Goal: Information Seeking & Learning: Check status

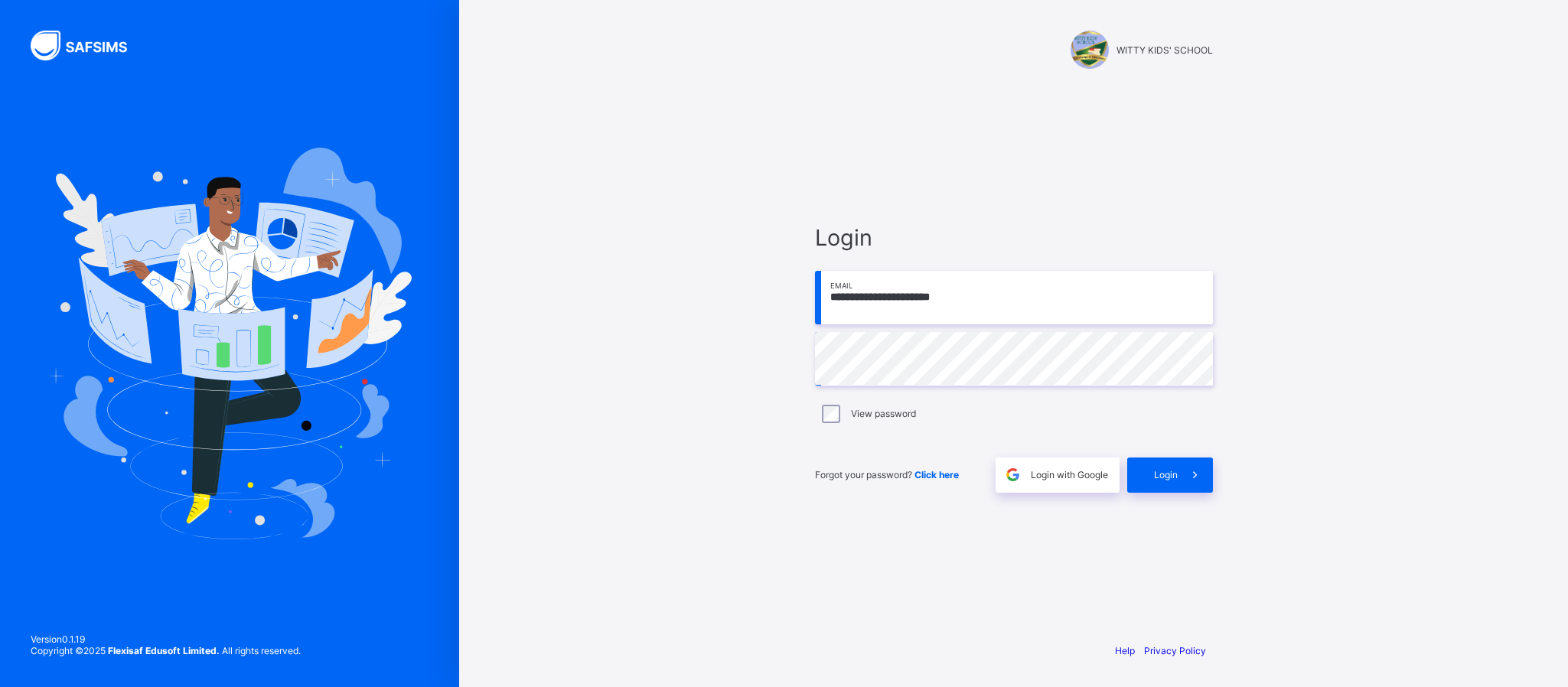
click at [1167, 466] on div "Login" at bounding box center [1170, 475] width 85 height 35
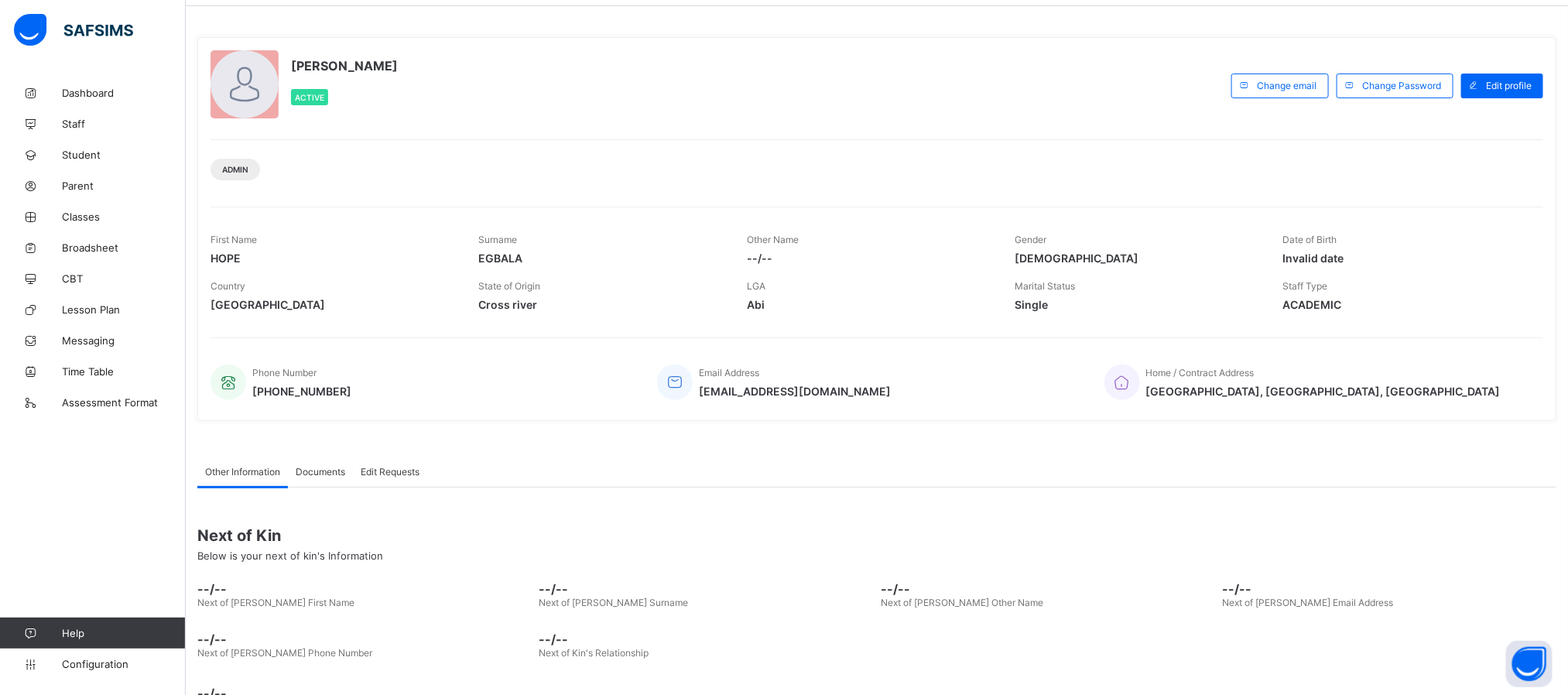
scroll to position [107, 0]
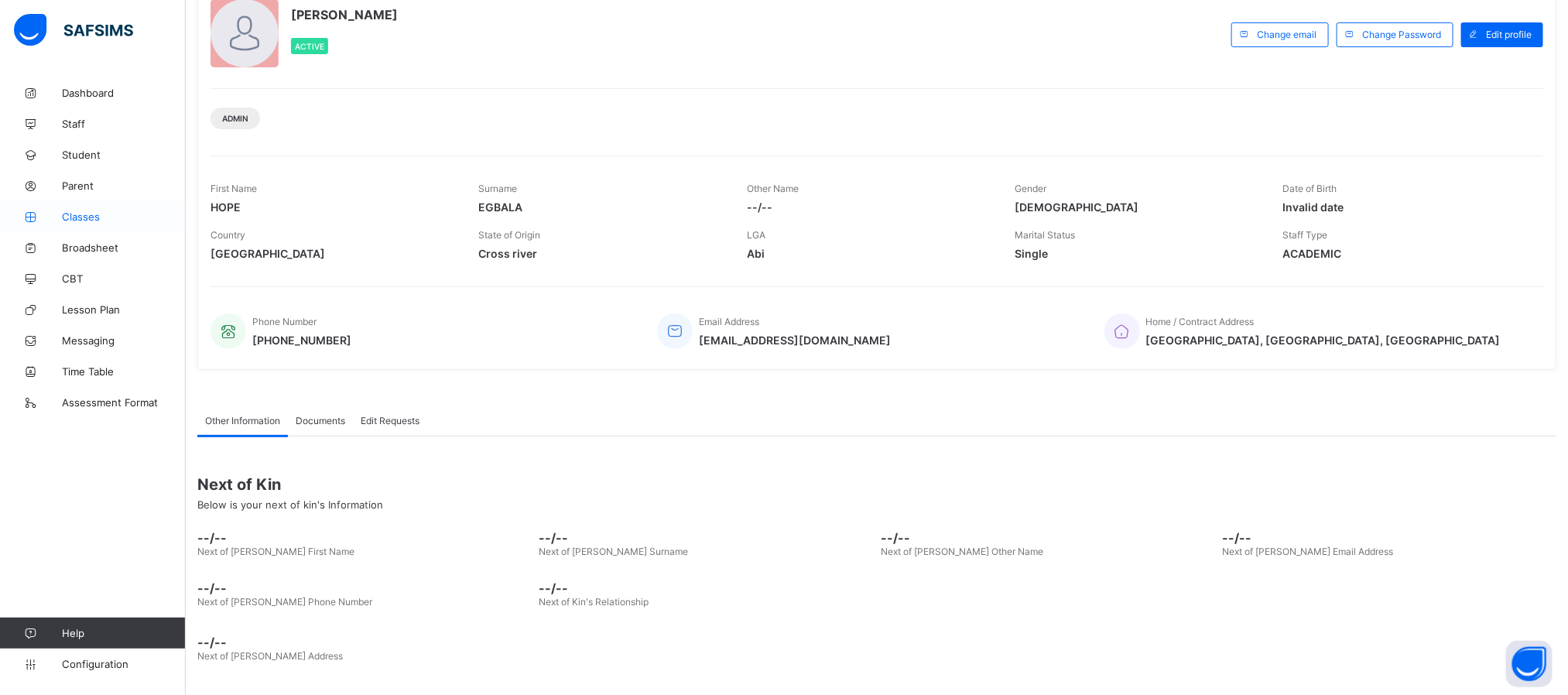
click at [60, 212] on icon at bounding box center [31, 217] width 62 height 12
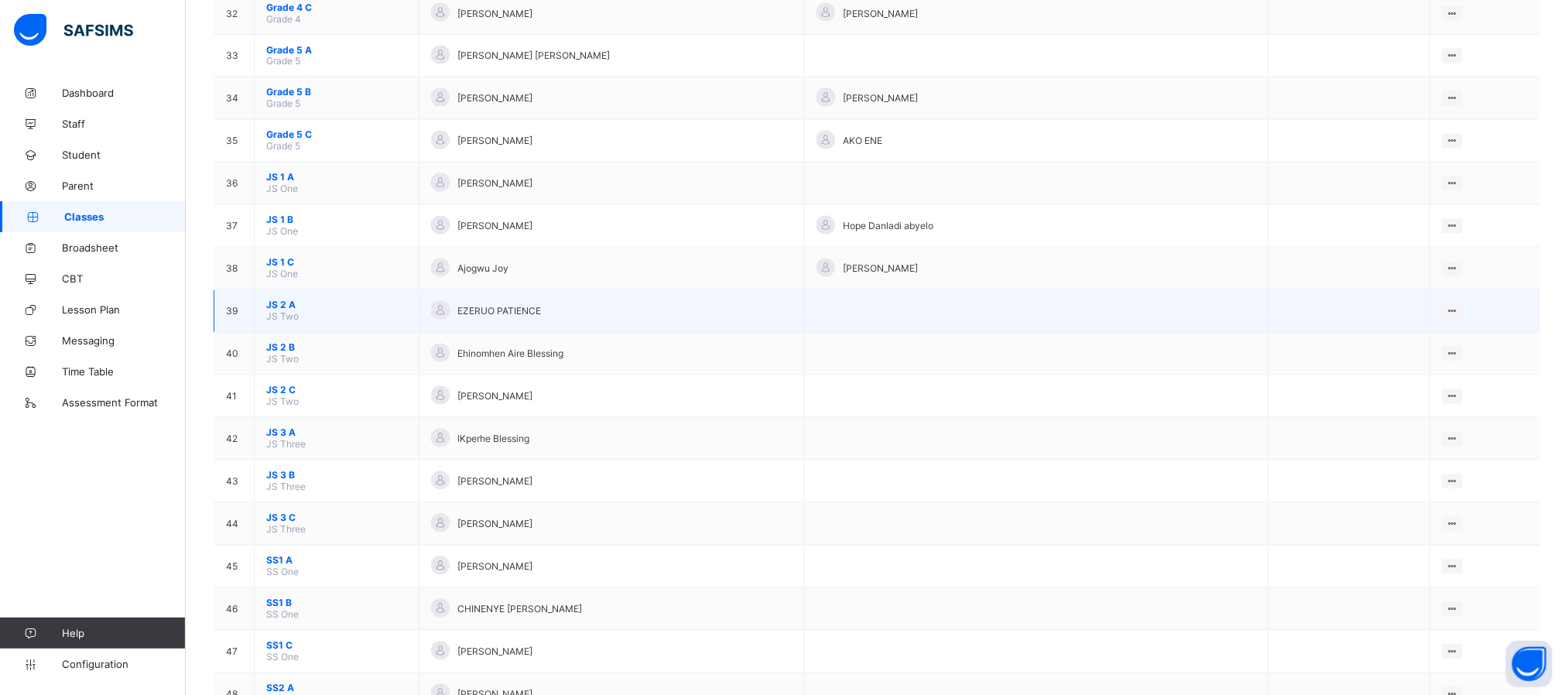
scroll to position [1626, 0]
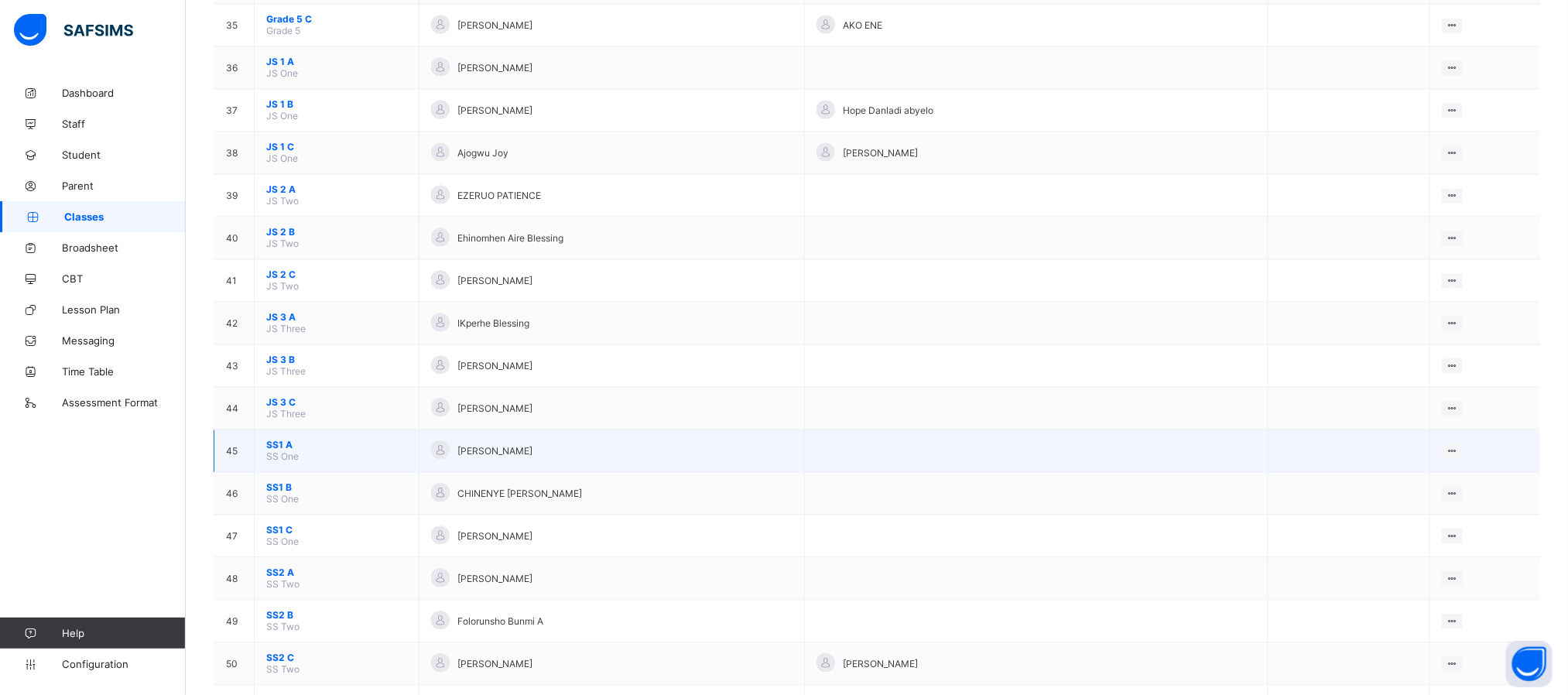
click at [288, 451] on span "SS1 A" at bounding box center [336, 444] width 141 height 12
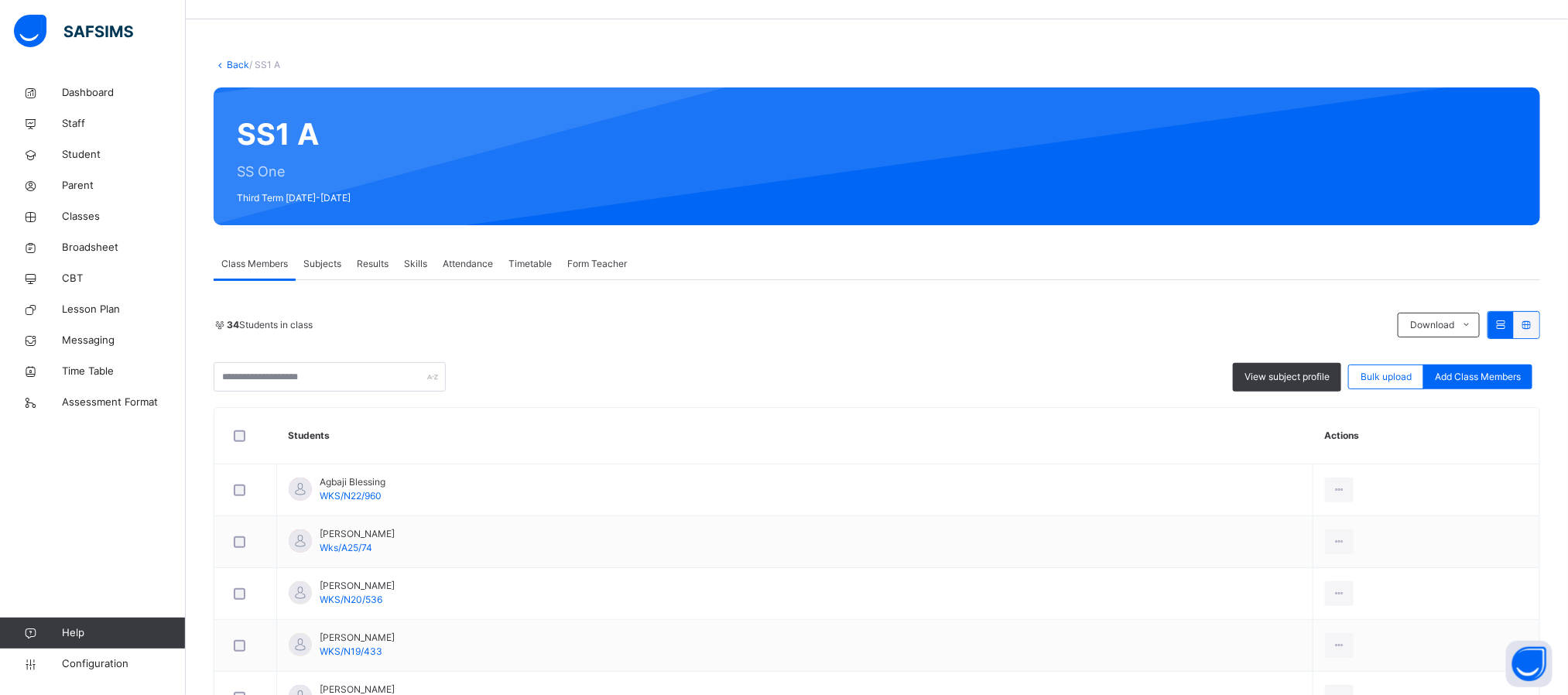
scroll to position [116, 0]
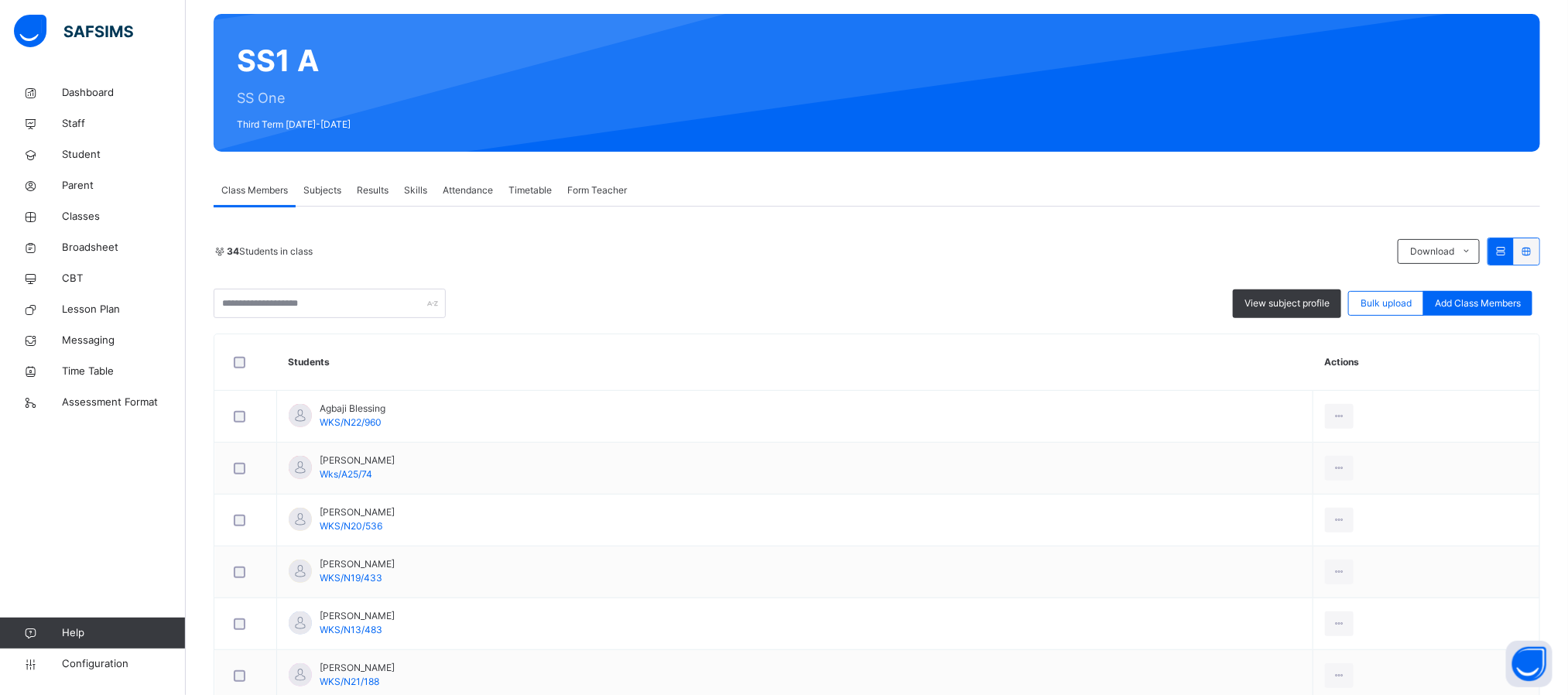
click at [309, 196] on span "Subjects" at bounding box center [322, 190] width 38 height 14
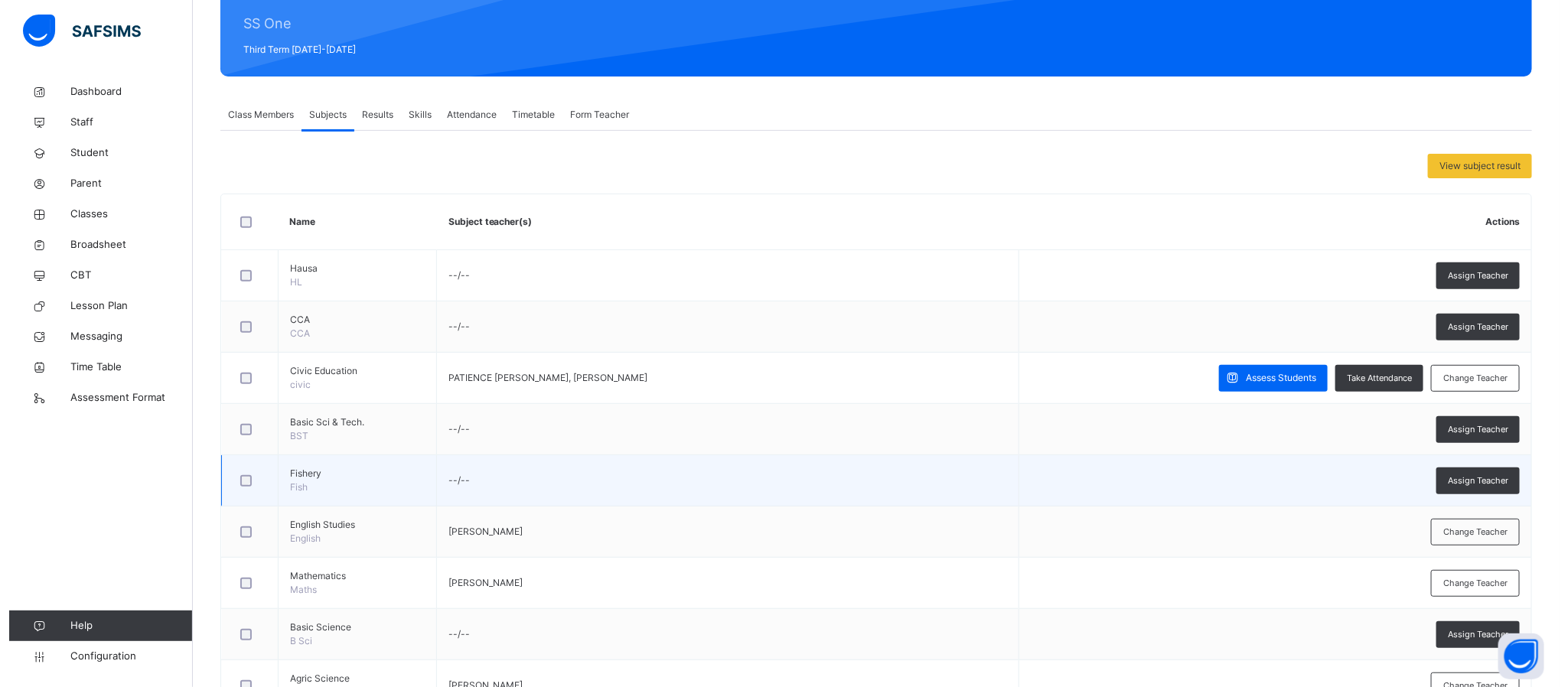
scroll to position [230, 0]
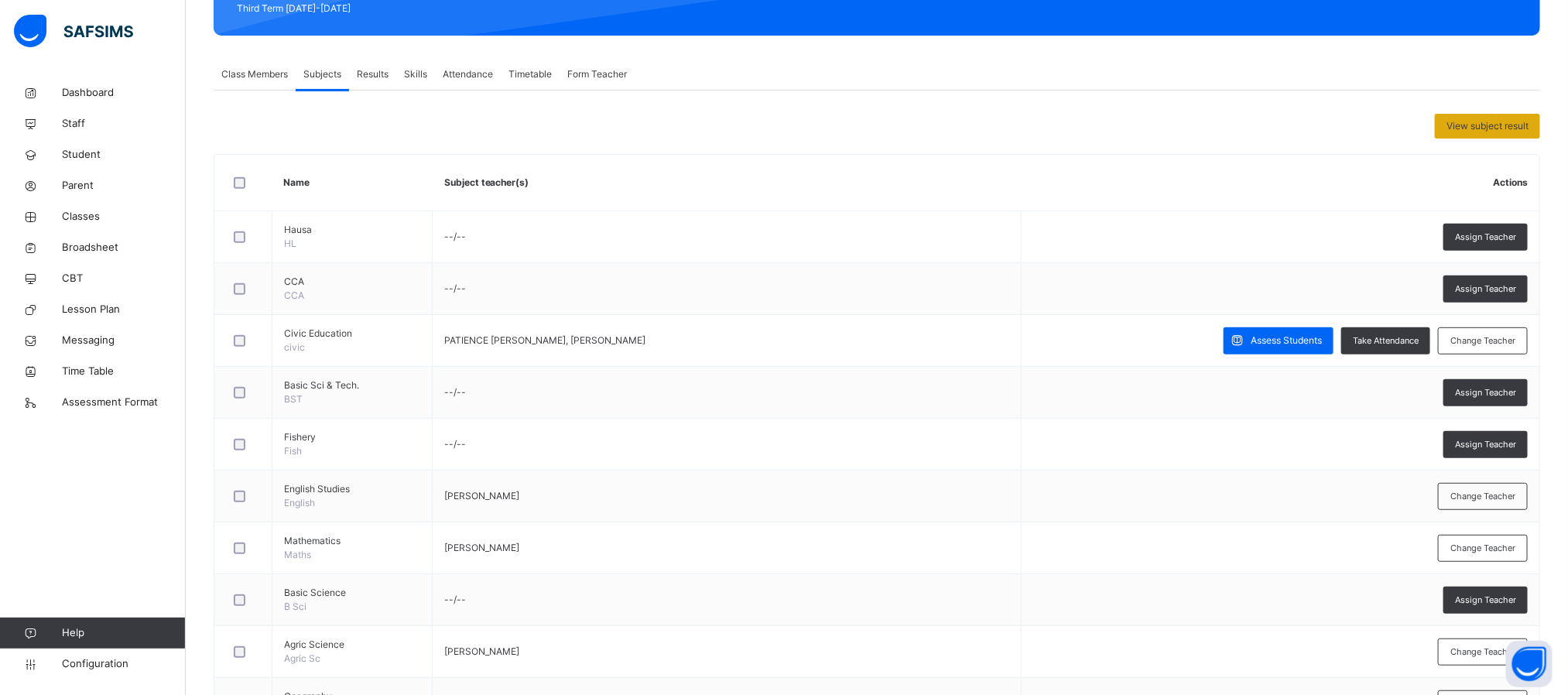
click at [1500, 128] on span "View subject result" at bounding box center [1487, 125] width 82 height 14
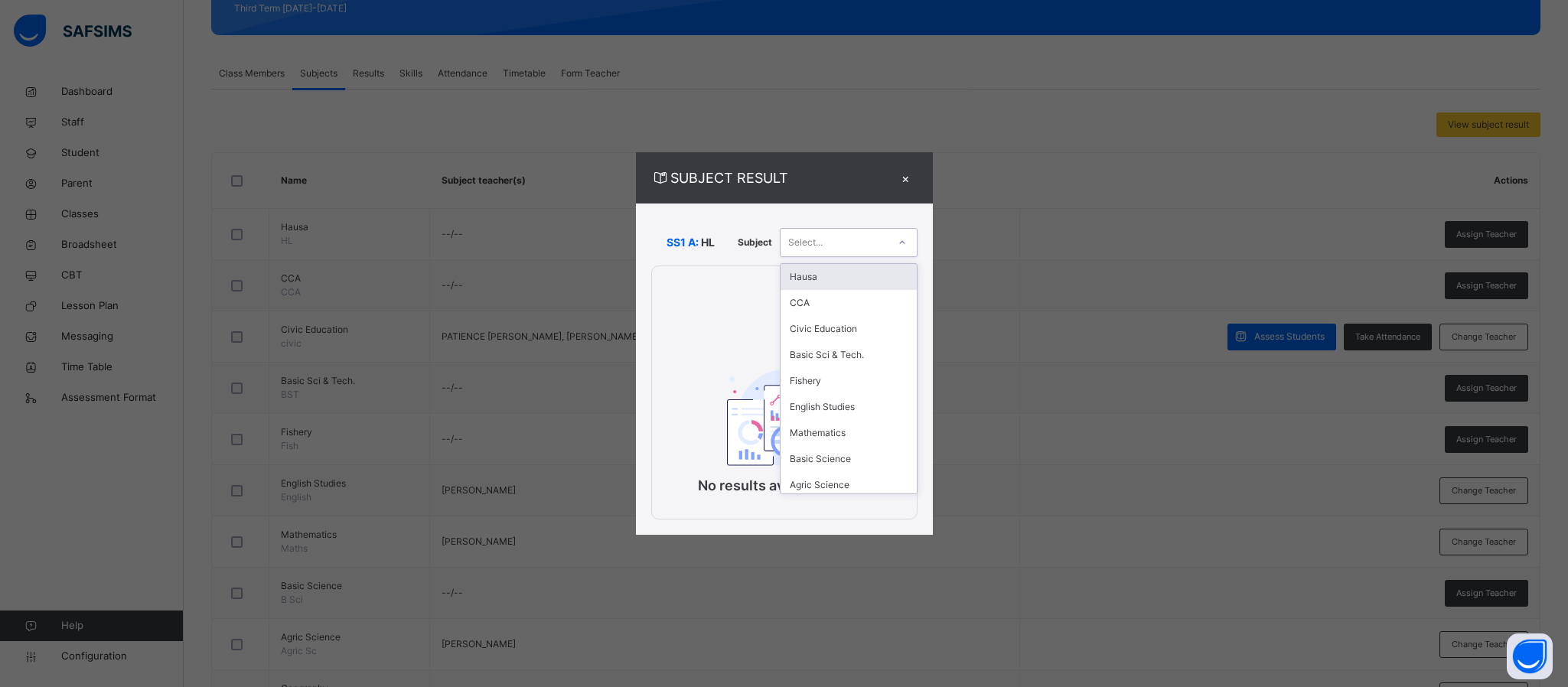
click at [866, 240] on div "Select..." at bounding box center [833, 242] width 107 height 23
click at [816, 304] on div "CCA" at bounding box center [849, 303] width 137 height 26
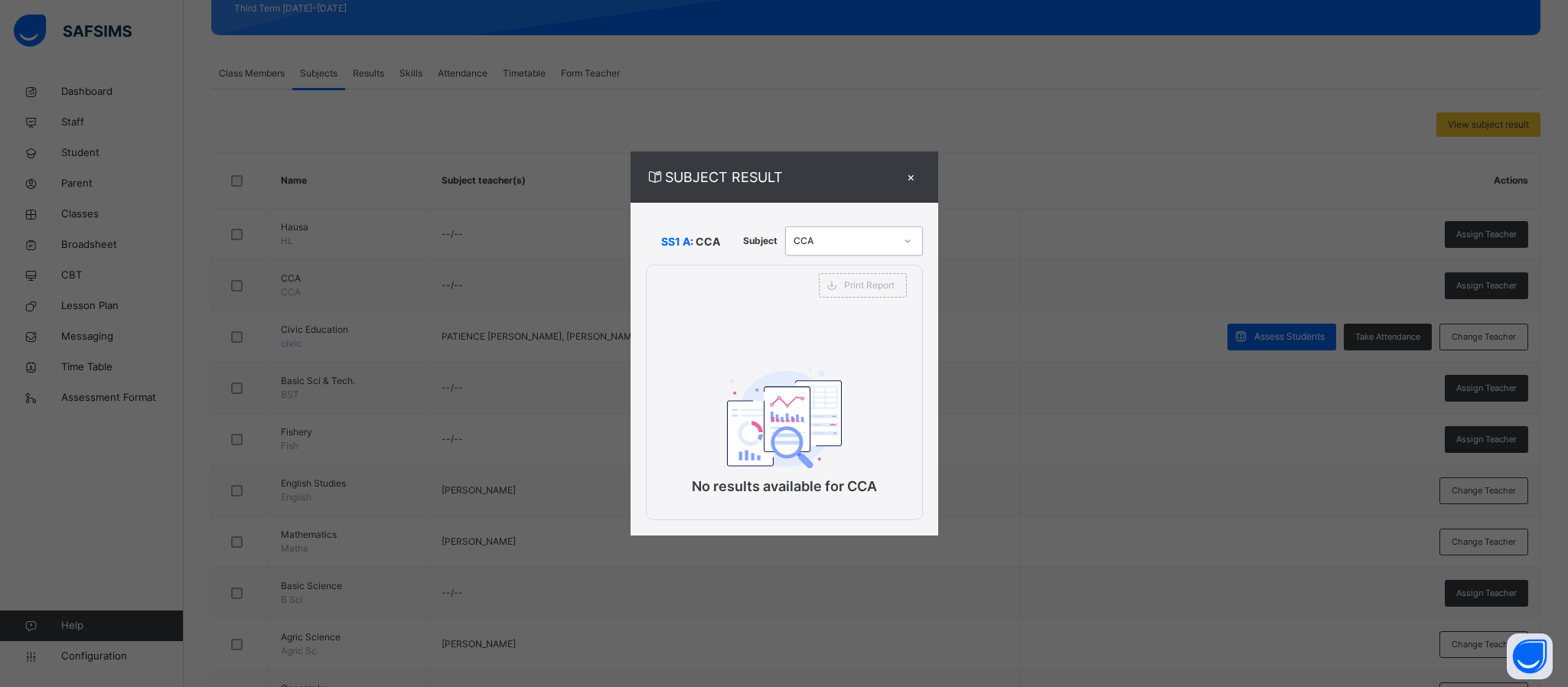
click at [804, 234] on div "CCA" at bounding box center [844, 241] width 101 height 13
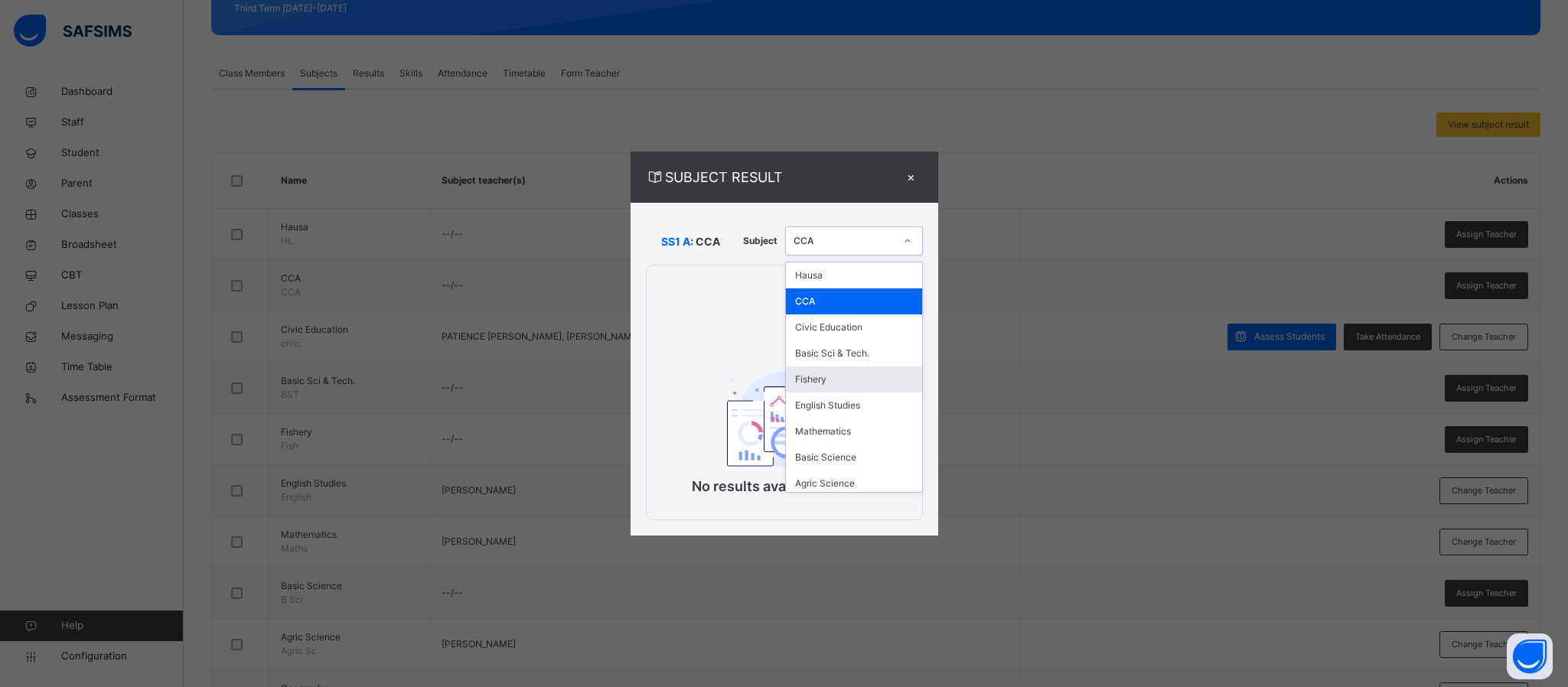
click at [838, 389] on div "Fishery" at bounding box center [854, 379] width 137 height 26
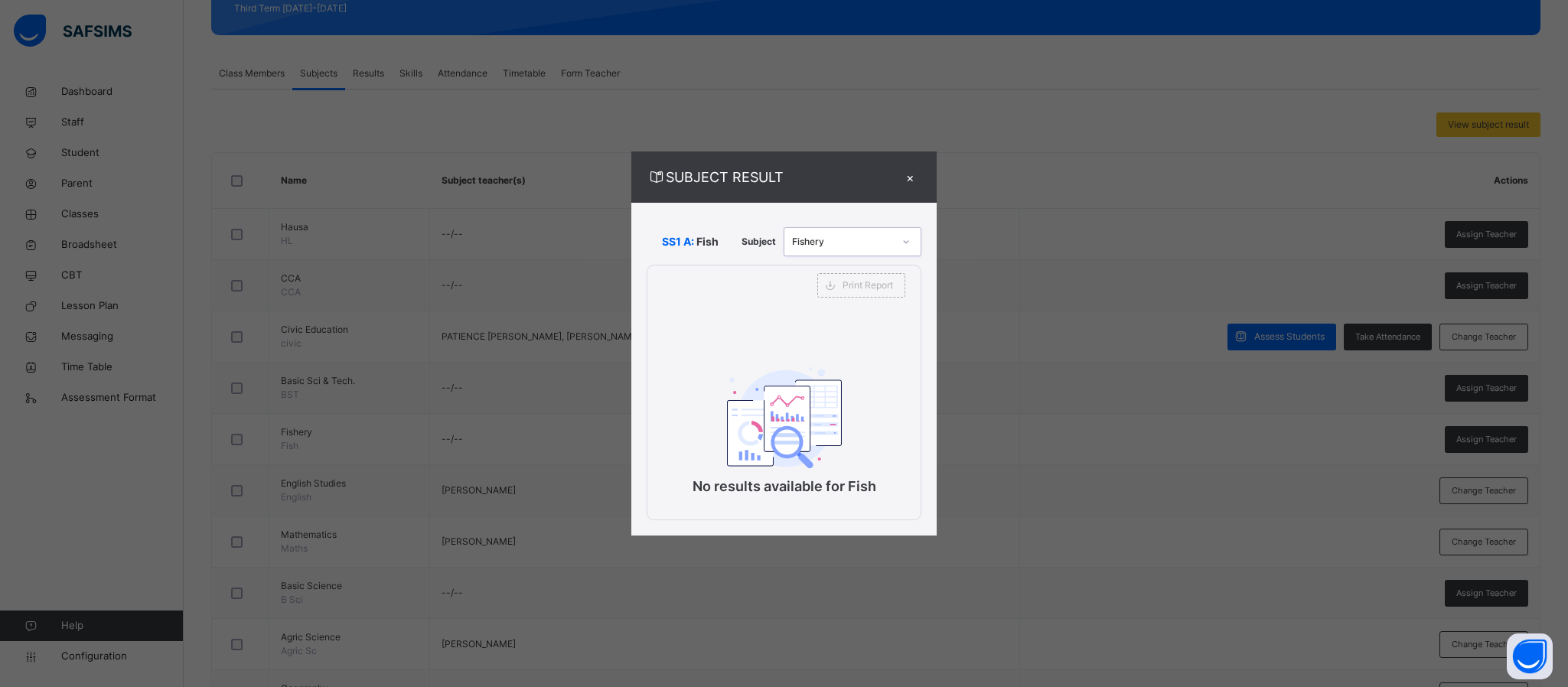
click at [878, 228] on div "Fishery" at bounding box center [852, 242] width 137 height 29
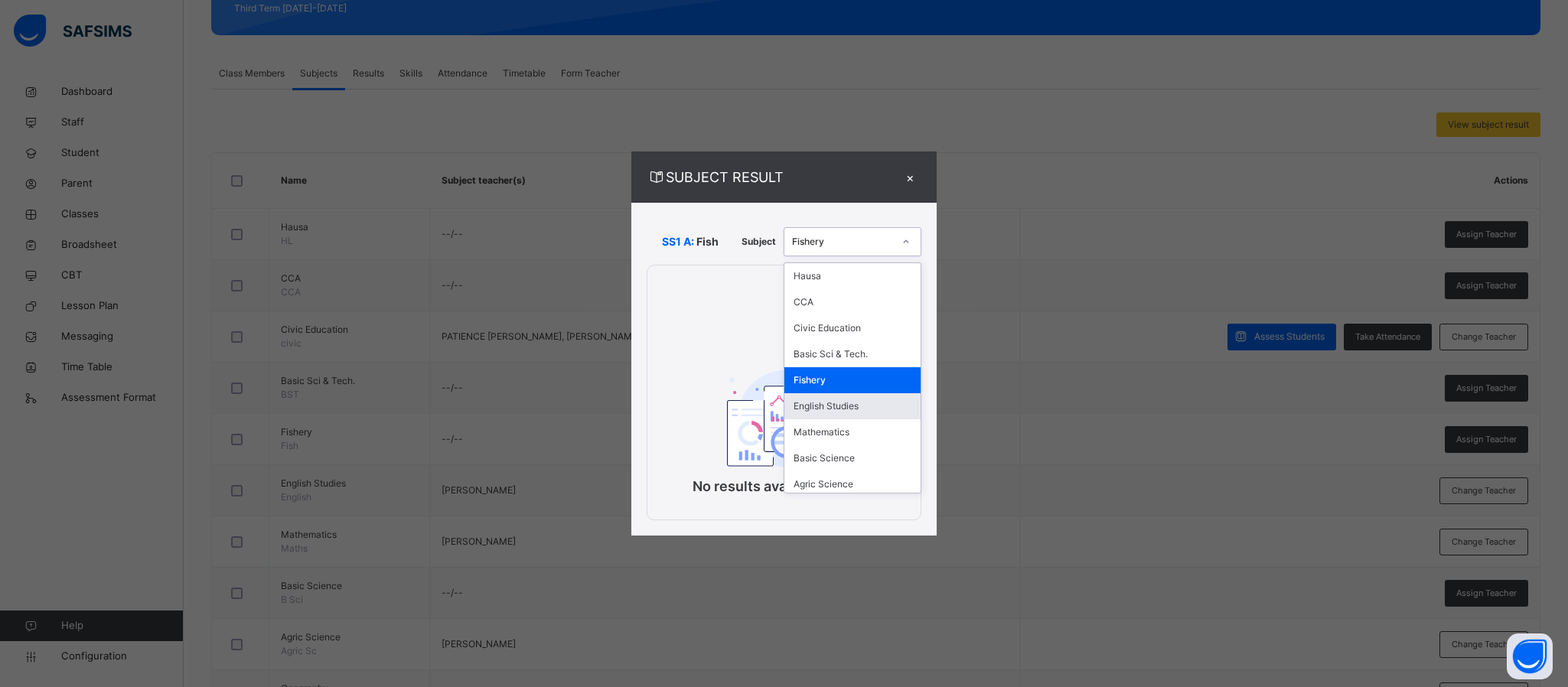
scroll to position [420, 0]
click at [821, 377] on div "Further Math." at bounding box center [853, 376] width 137 height 26
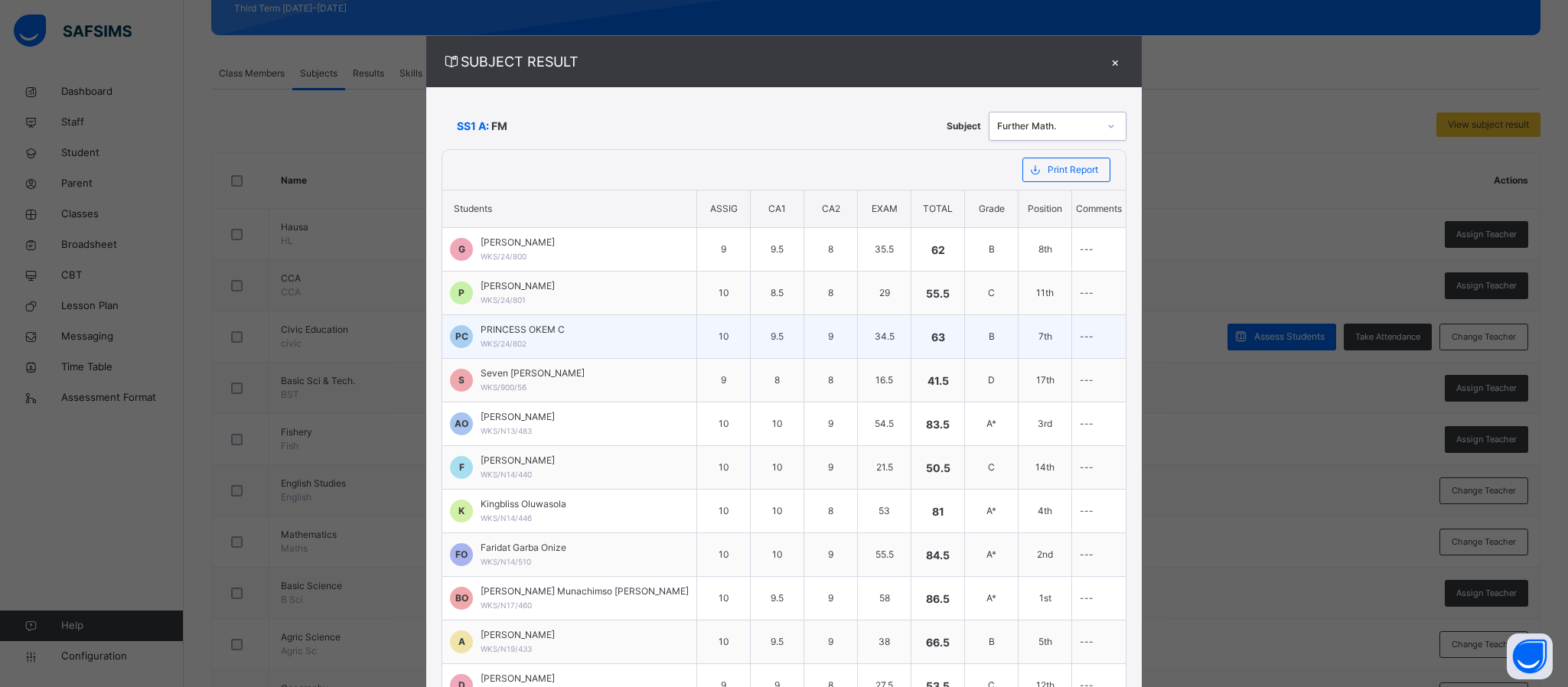
scroll to position [0, 0]
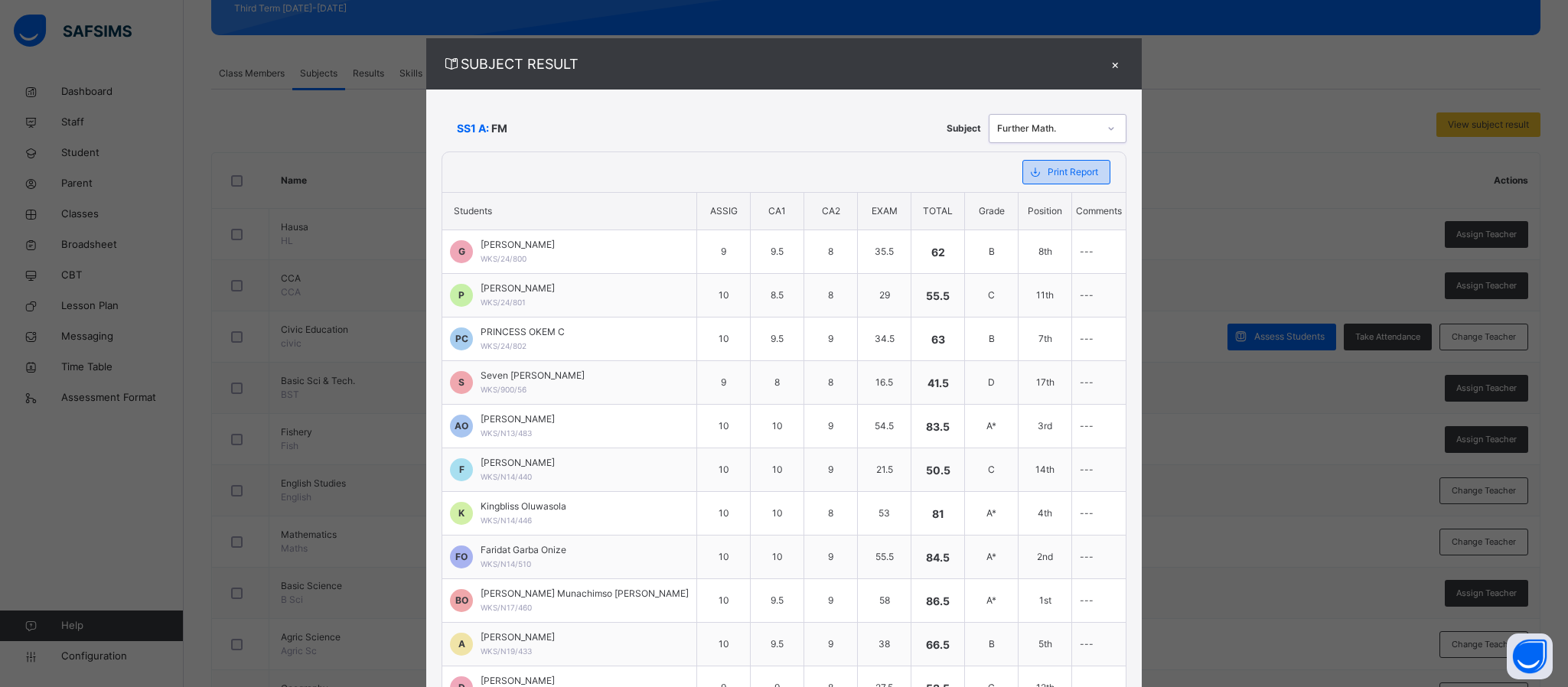
click at [1052, 173] on span "Print Report" at bounding box center [1073, 172] width 50 height 13
click at [1104, 66] on div "×" at bounding box center [1115, 64] width 23 height 21
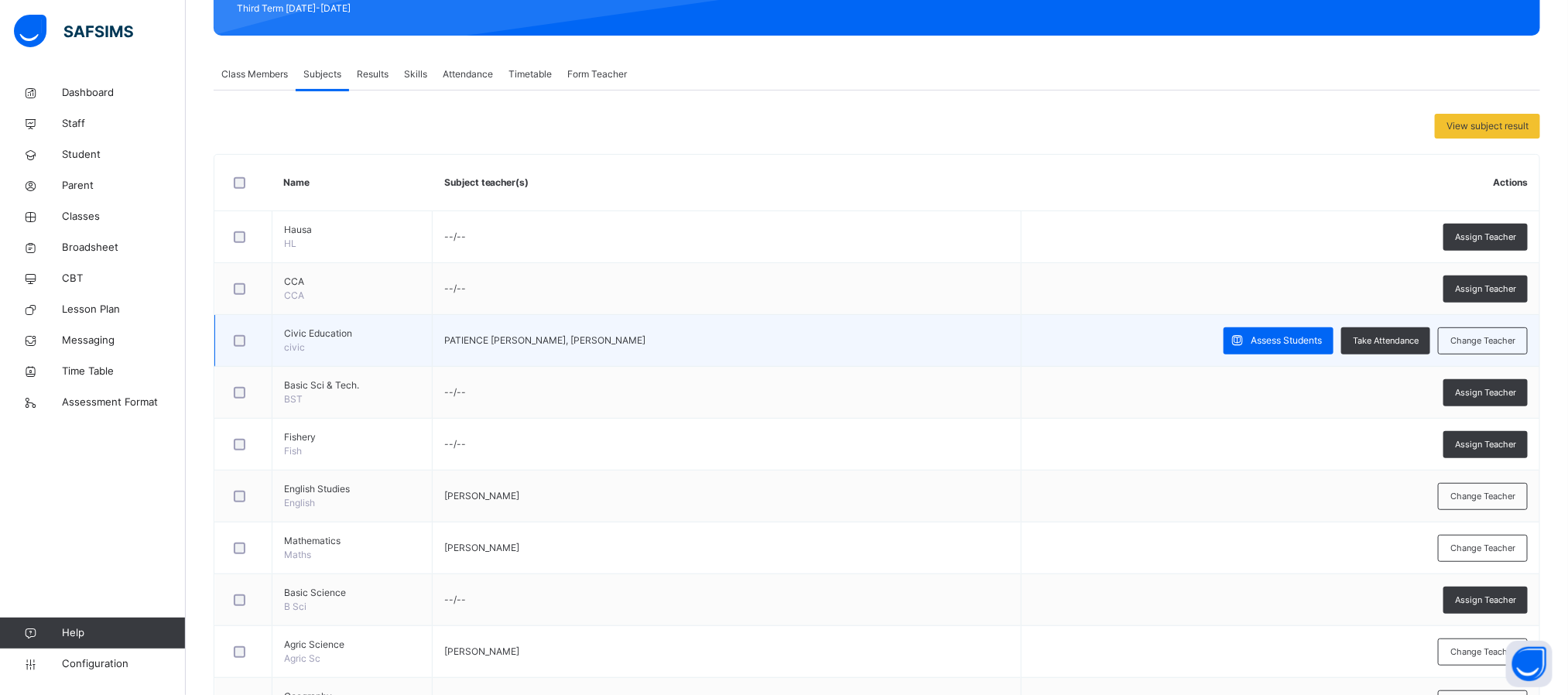
scroll to position [349, 0]
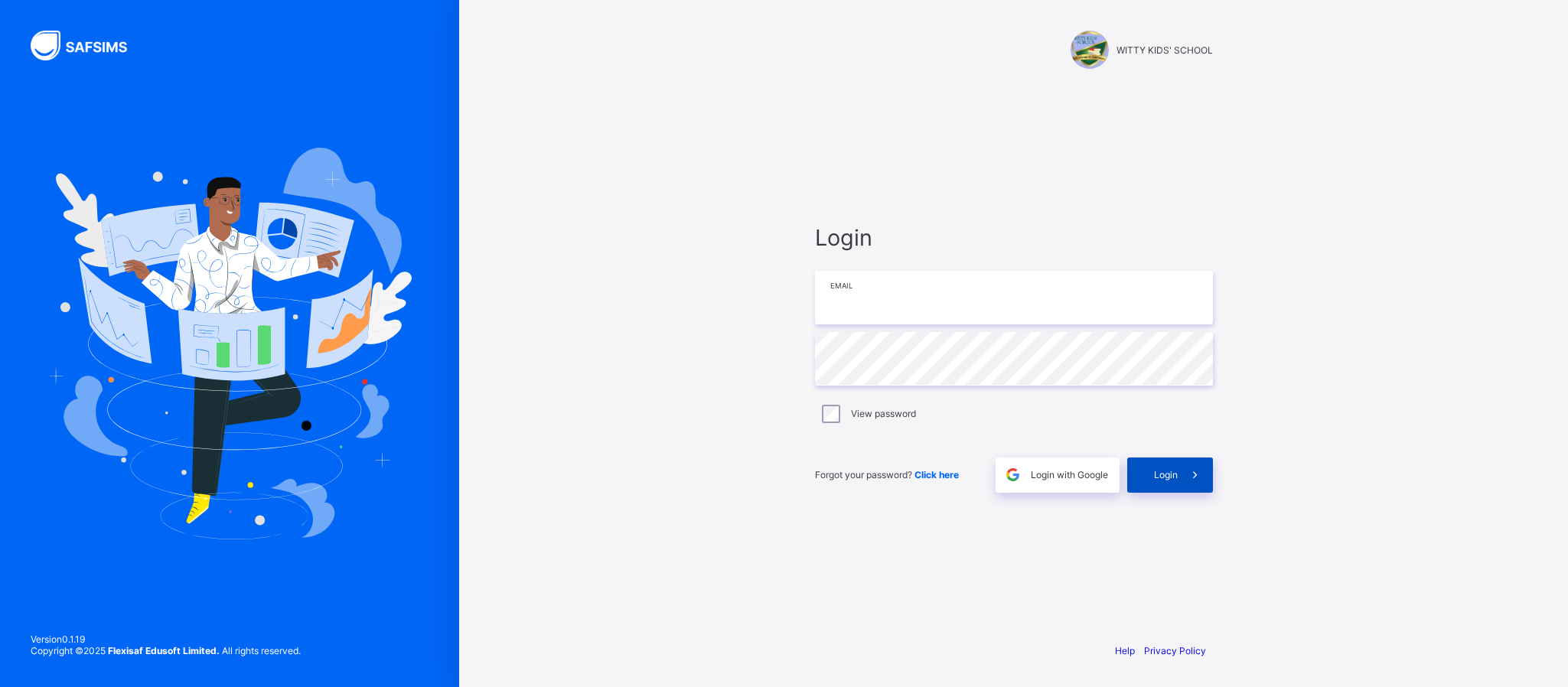
type input "**********"
click at [1184, 466] on span at bounding box center [1195, 475] width 35 height 35
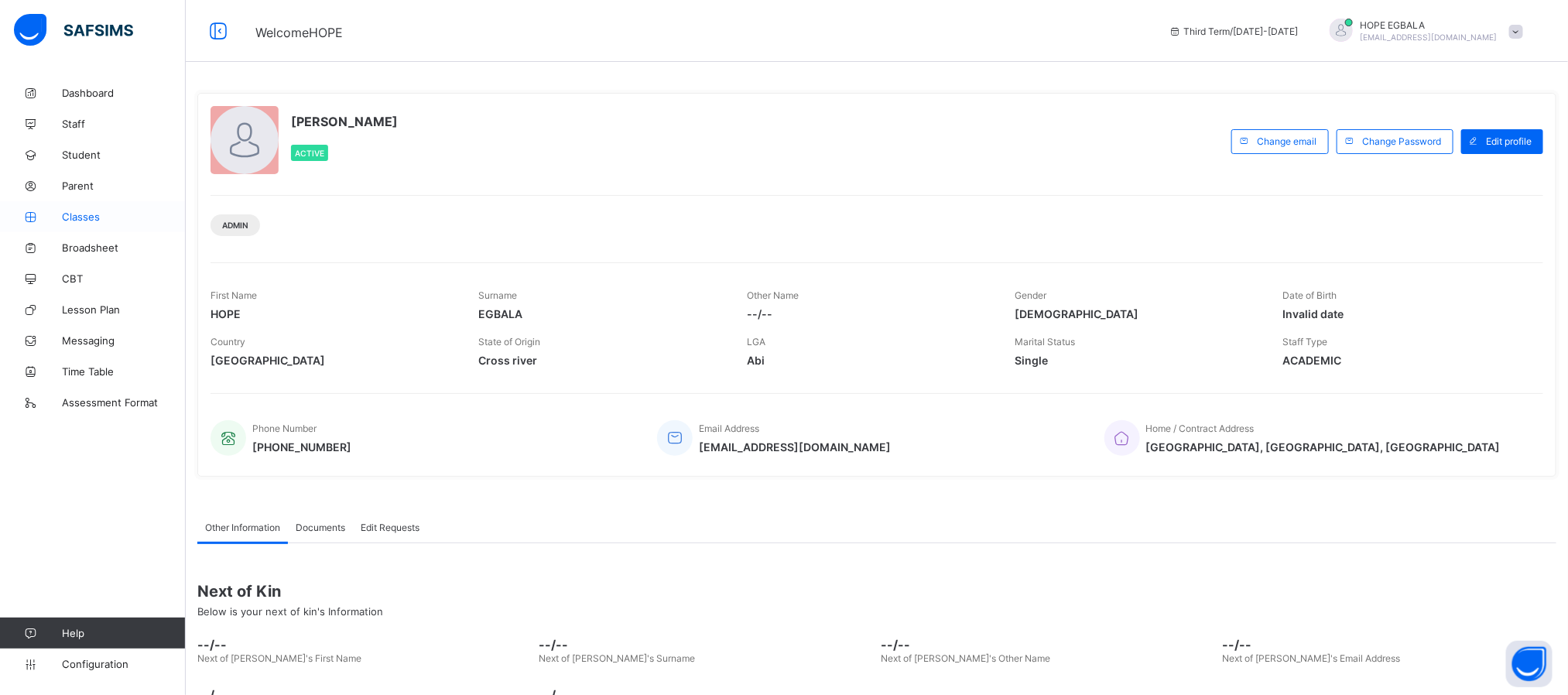
click at [86, 214] on span "Classes" at bounding box center [123, 217] width 123 height 13
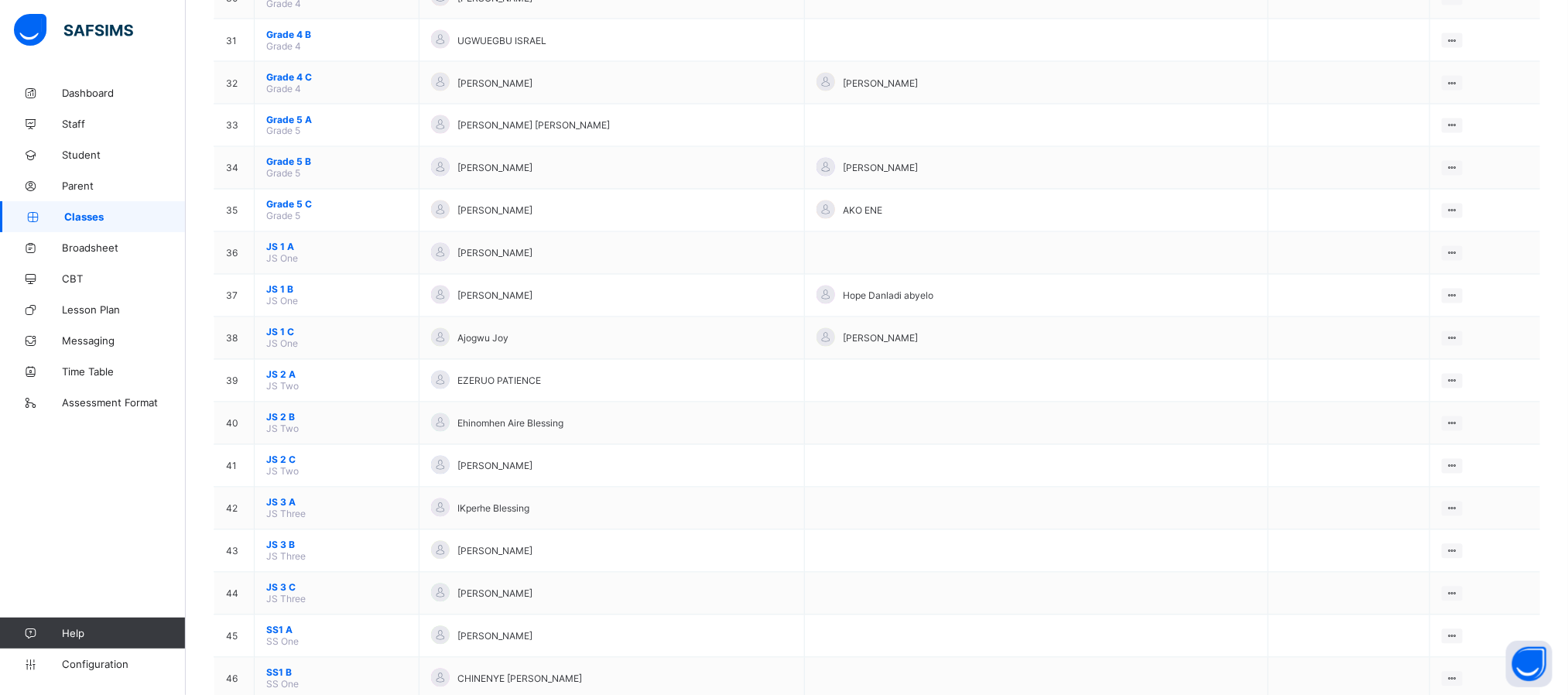
scroll to position [1445, 0]
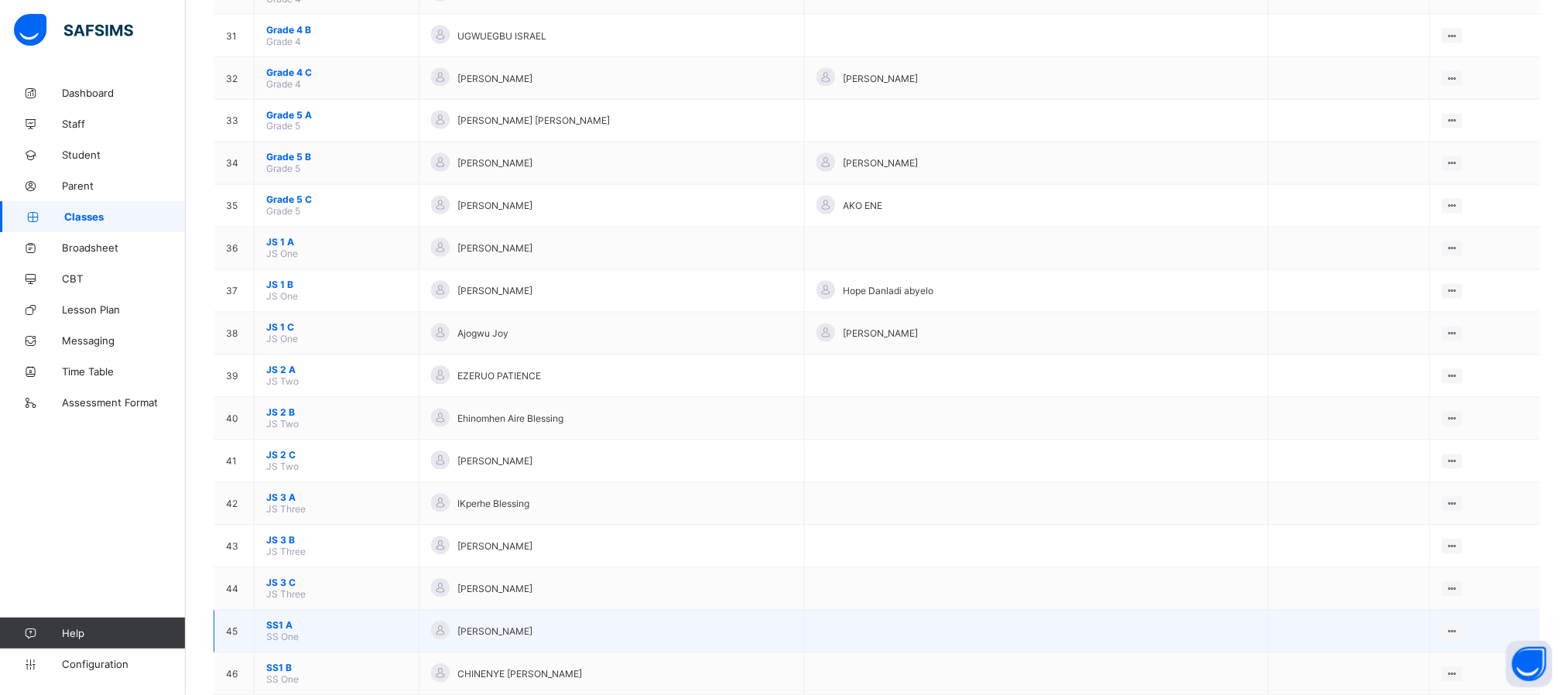
click at [283, 632] on span "SS1 A" at bounding box center [336, 626] width 141 height 12
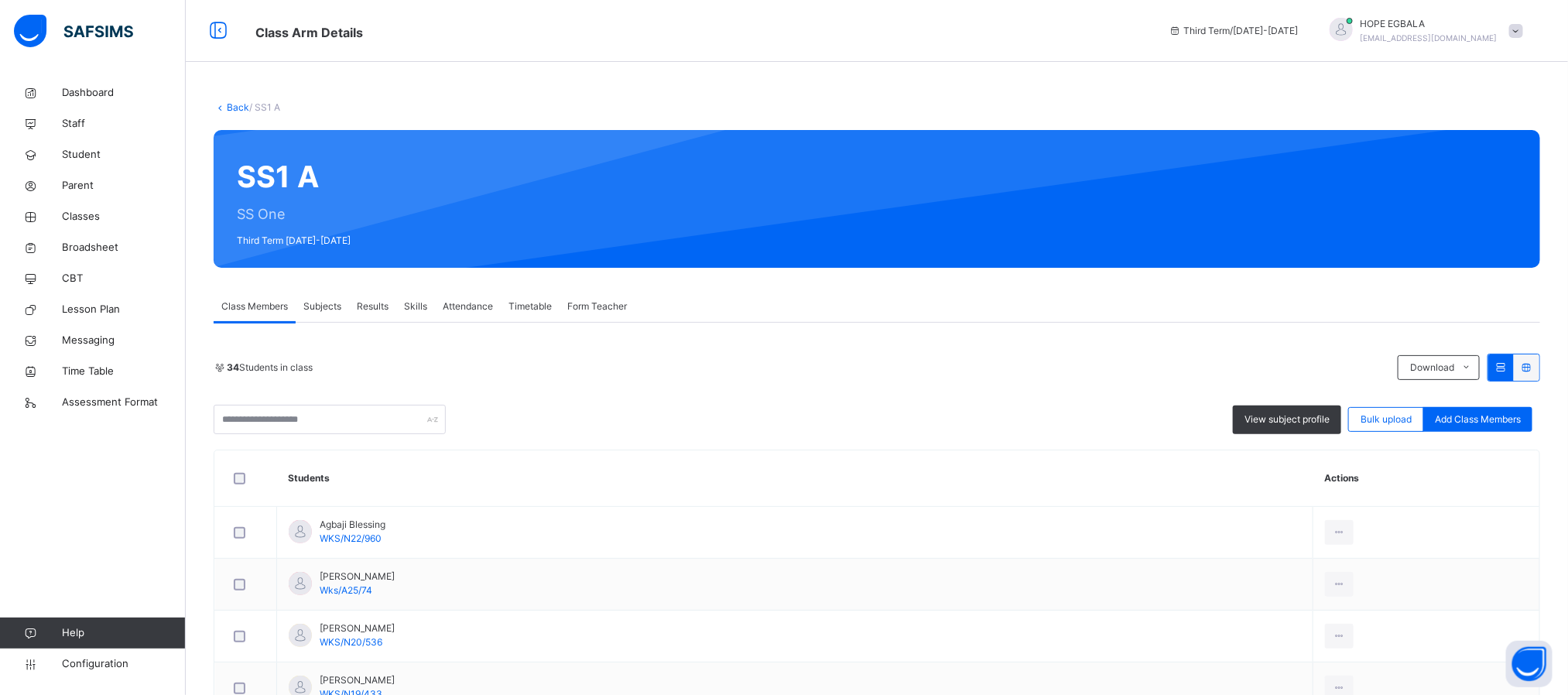
click at [317, 313] on div "Subjects" at bounding box center [322, 306] width 54 height 31
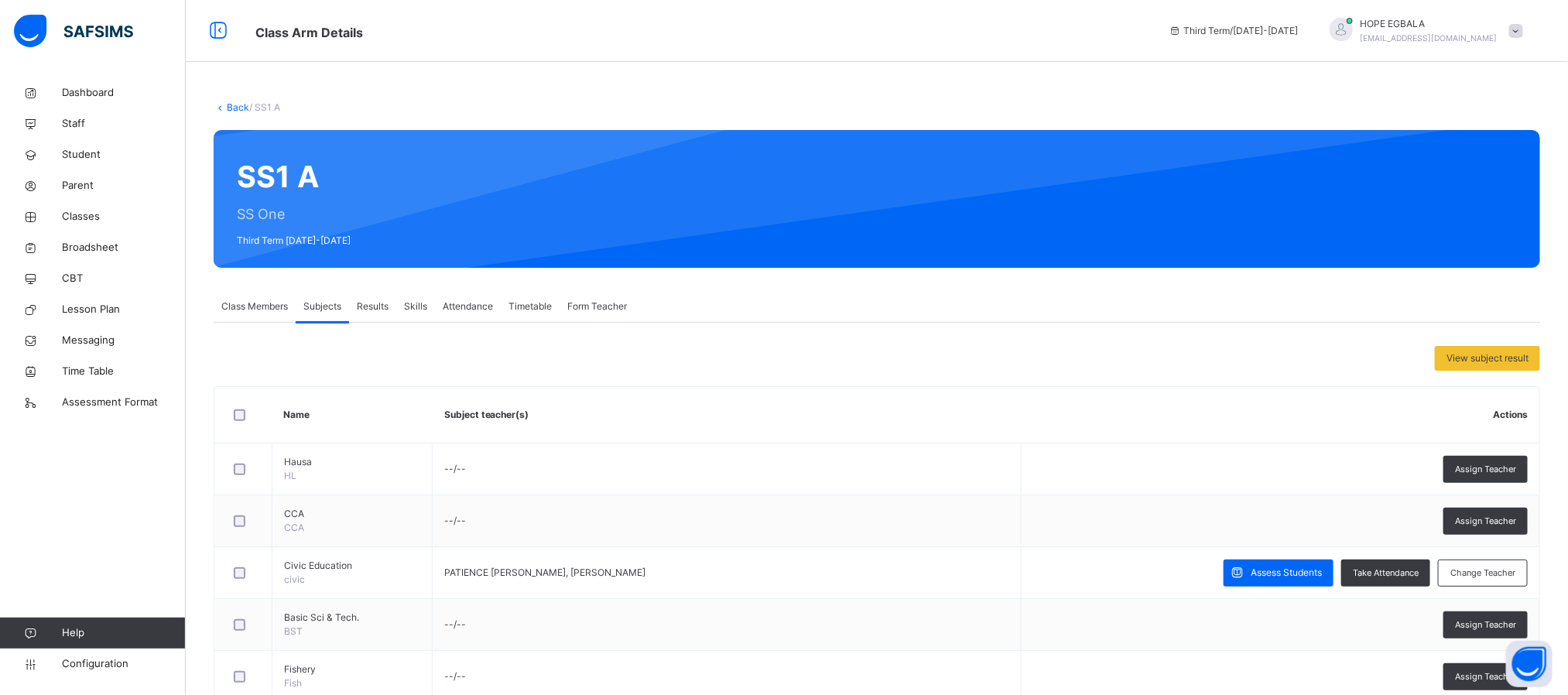
click at [1484, 355] on span "View subject result" at bounding box center [1487, 358] width 82 height 14
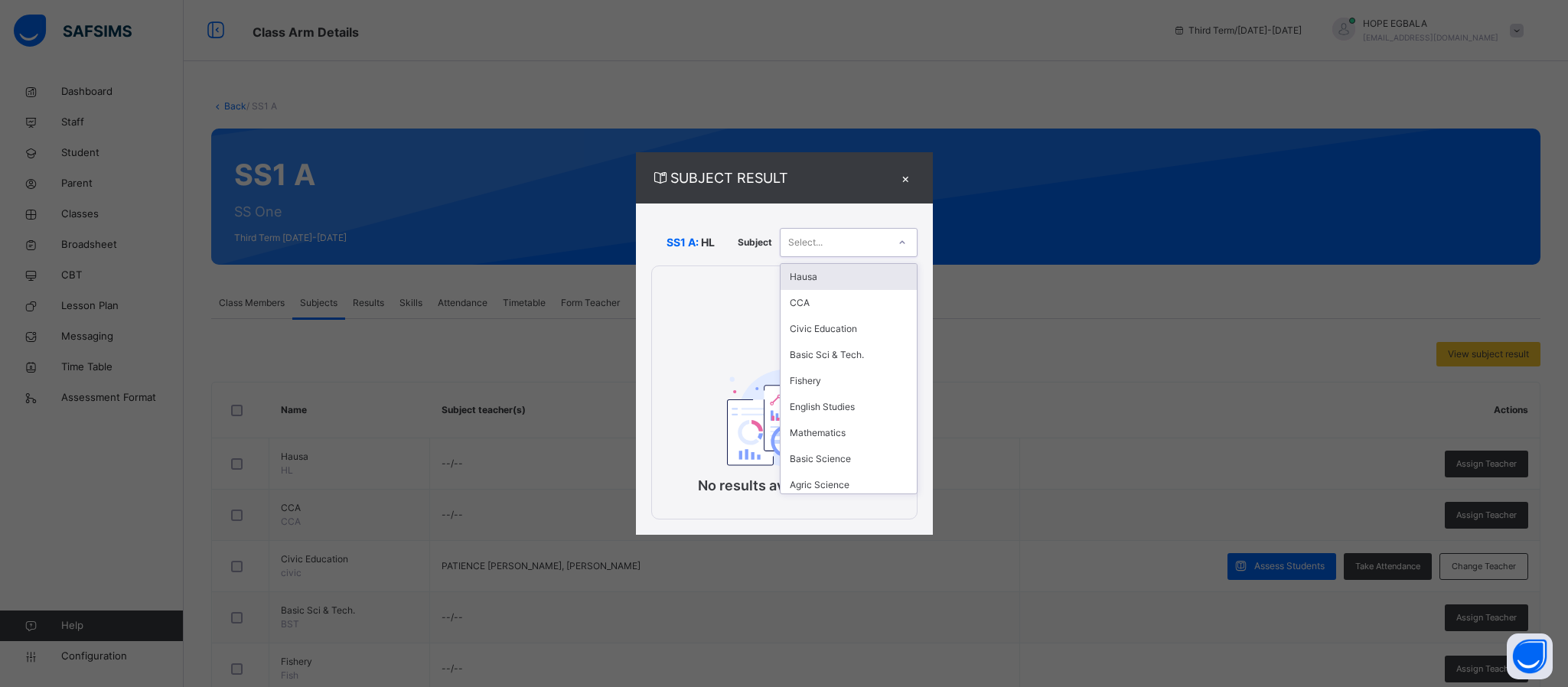
click at [843, 246] on div "Select..." at bounding box center [833, 242] width 107 height 23
click at [818, 429] on div "Mathematics" at bounding box center [849, 433] width 137 height 26
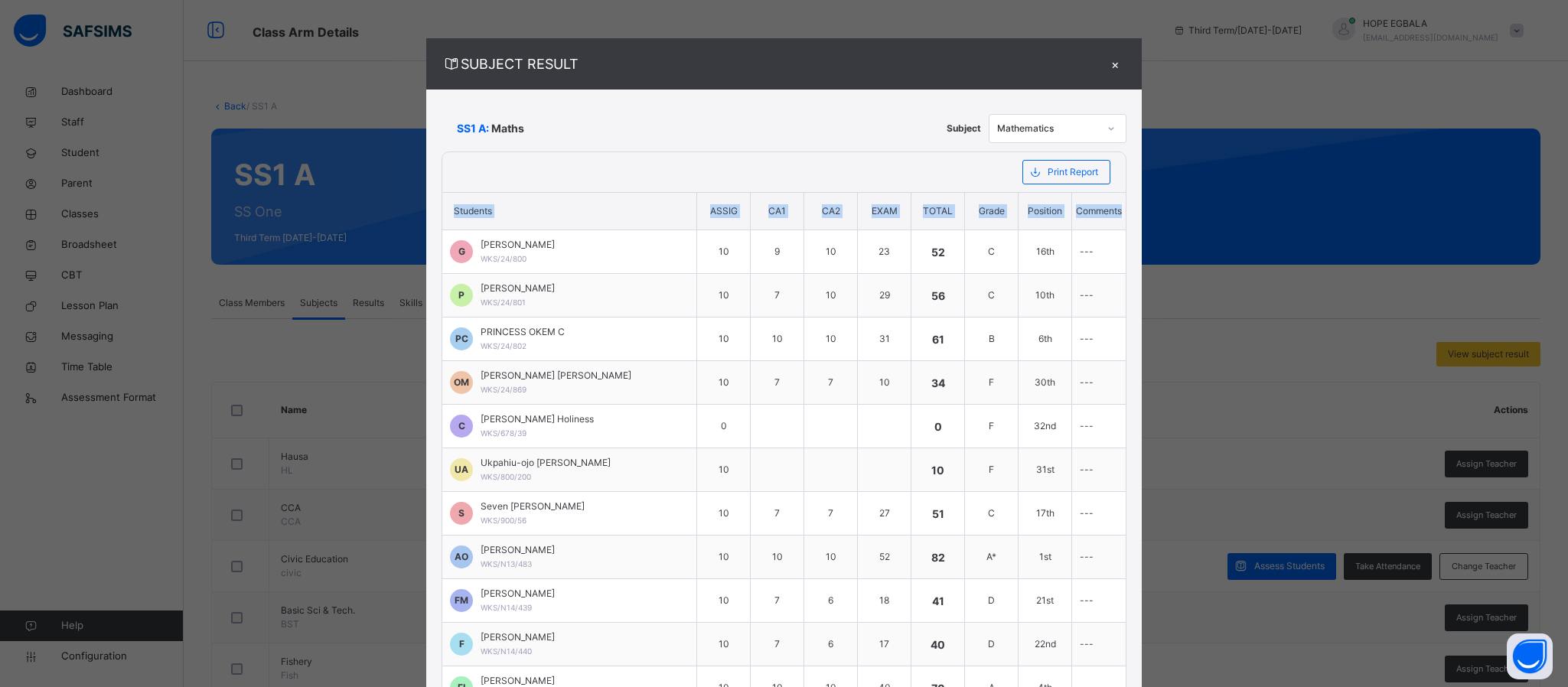
drag, startPoint x: 466, startPoint y: 215, endPoint x: 1102, endPoint y: 205, distance: 636.1
click at [1102, 205] on tr "Students ASSIG CA1 CA2 EXAM TOTAL Grade Position Comments" at bounding box center [784, 212] width 683 height 38
copy tr "Students ASSIG CA1 CA2 EXAM TOTAL Grade Position Comments"
click at [1039, 214] on th "Position" at bounding box center [1045, 212] width 54 height 38
click at [1041, 209] on th "Position" at bounding box center [1045, 212] width 54 height 38
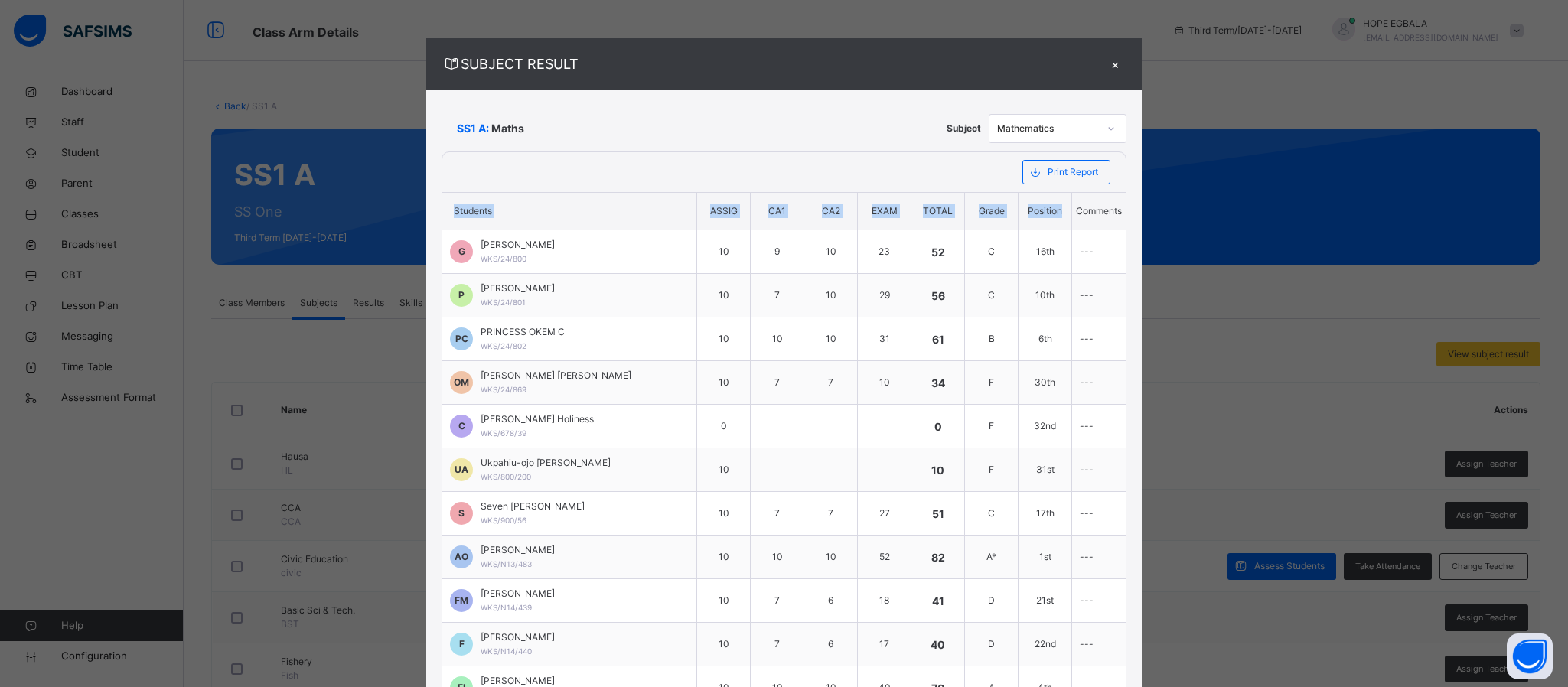
copy tr "Students ASSIG CA1 CA2 EXAM TOTAL Grade Position"
click at [1104, 60] on div "×" at bounding box center [1115, 64] width 23 height 21
